Goal: Information Seeking & Learning: Find specific fact

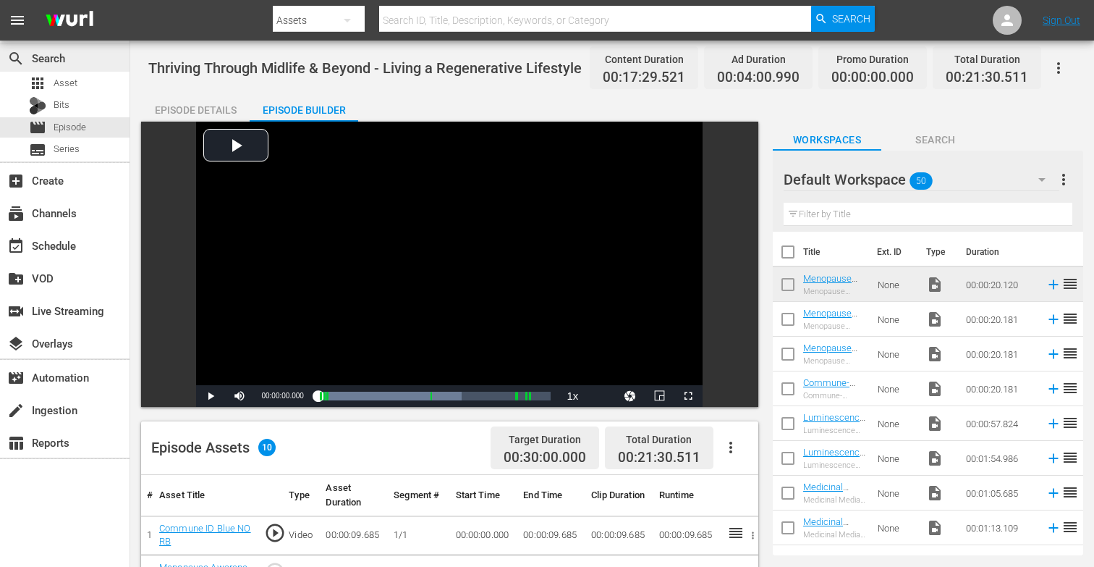
click at [67, 69] on div "search Search" at bounding box center [65, 57] width 130 height 29
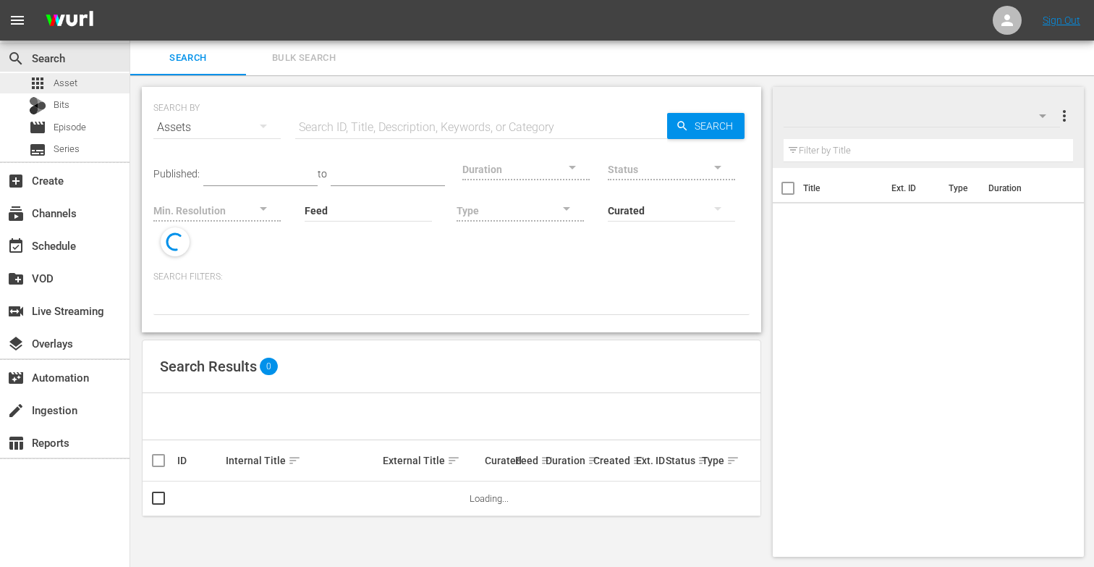
click at [82, 82] on div "apps Asset" at bounding box center [65, 83] width 130 height 20
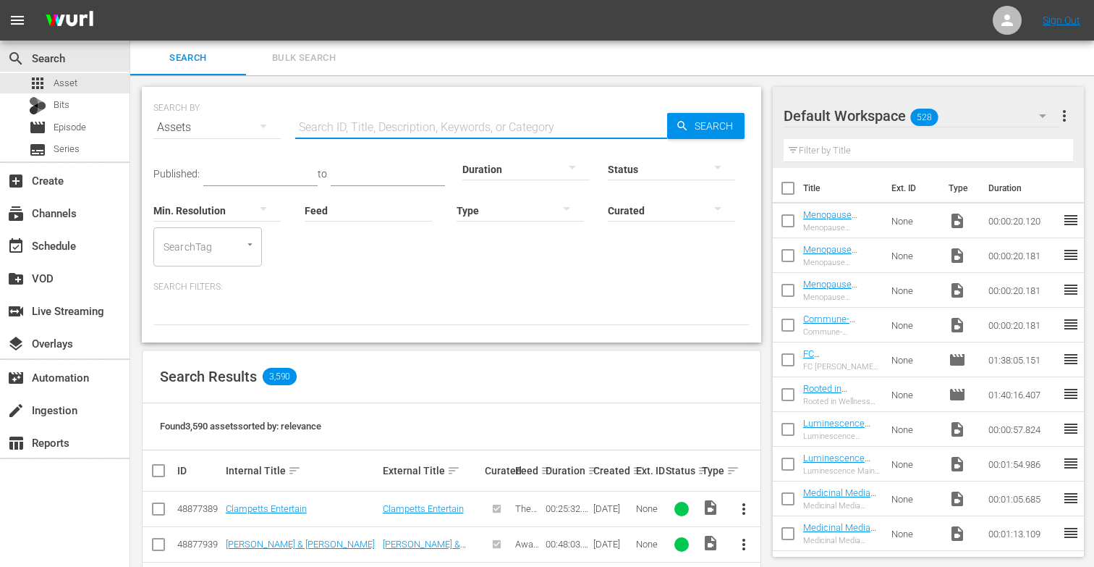
click at [338, 124] on input "text" at bounding box center [481, 127] width 372 height 35
paste input "Myths About Perimenopause and Menopause"
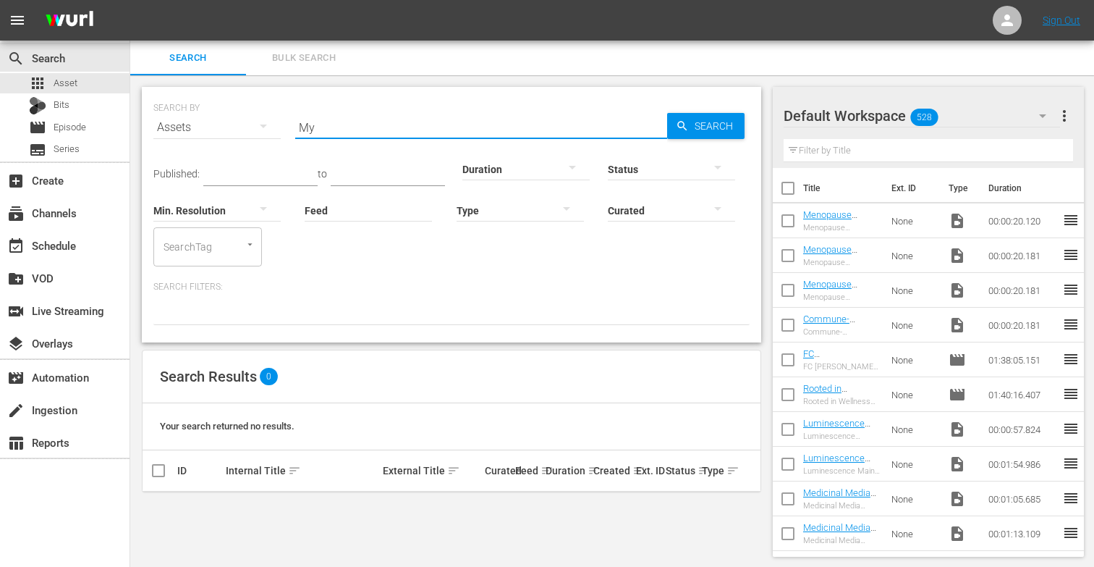
type input "M"
paste input "The Root Causes of Symptoms & Their Solutions"
type input "The Root Causes of Symptoms & Their Solutions"
